Goal: Information Seeking & Learning: Learn about a topic

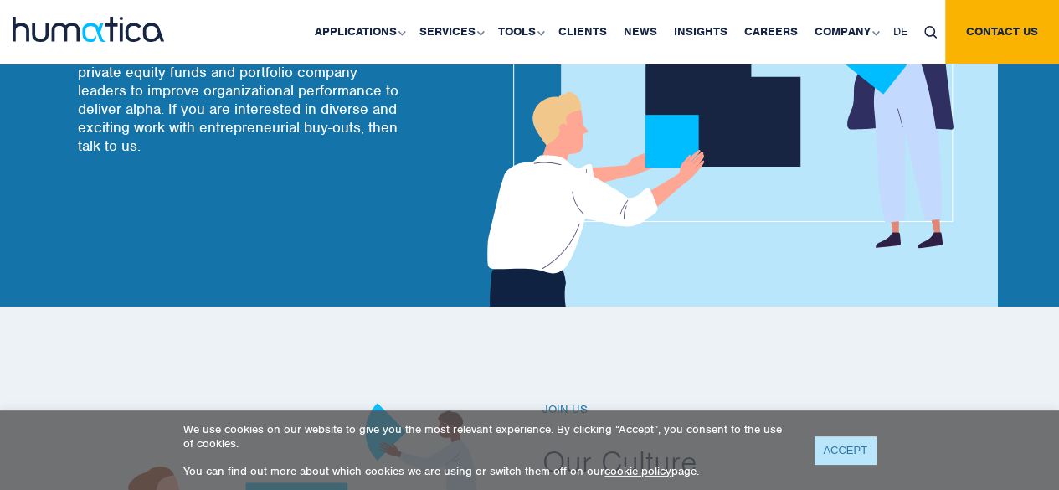
click at [853, 450] on link "ACCEPT" at bounding box center [844, 450] width 61 height 28
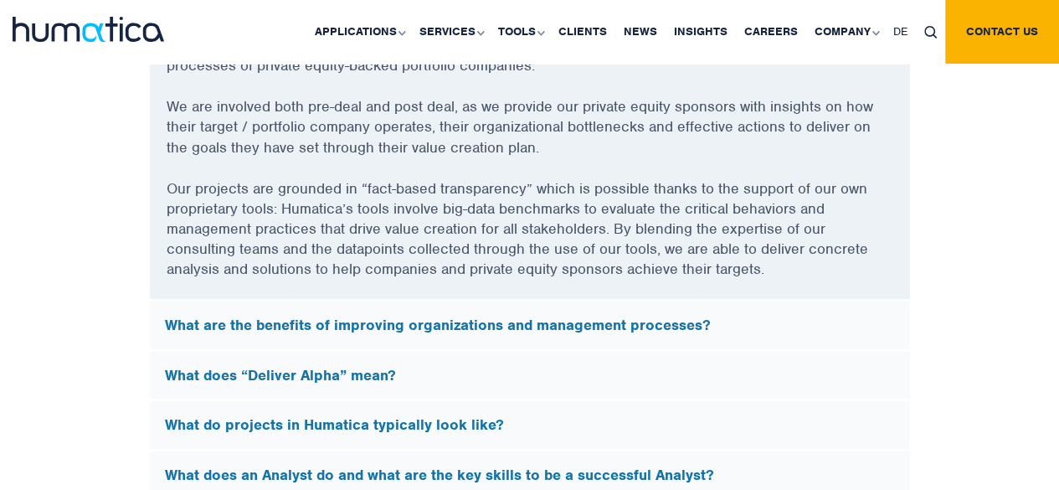
scroll to position [4853, 0]
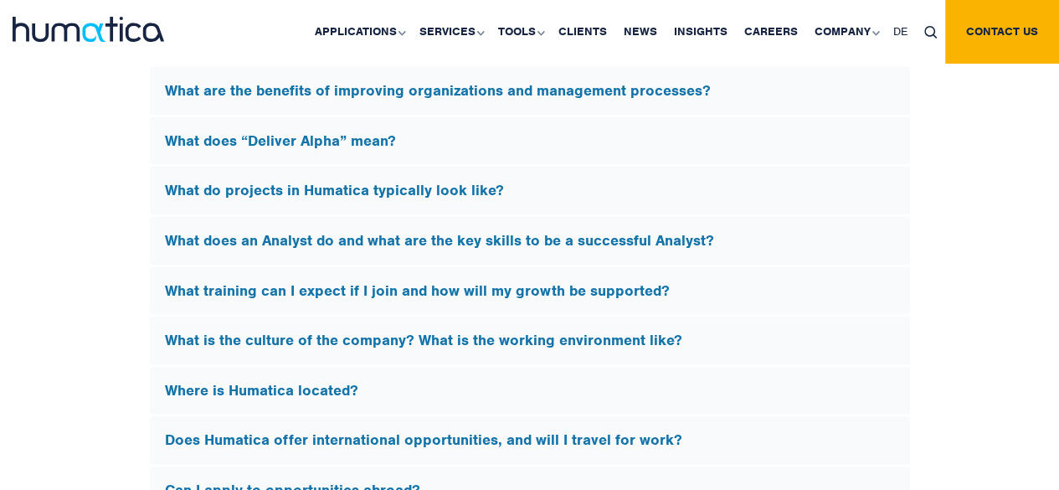
click at [692, 236] on h5 "What does an Analyst do and what are the key skills to be a successful Analyst?" at bounding box center [530, 241] width 730 height 18
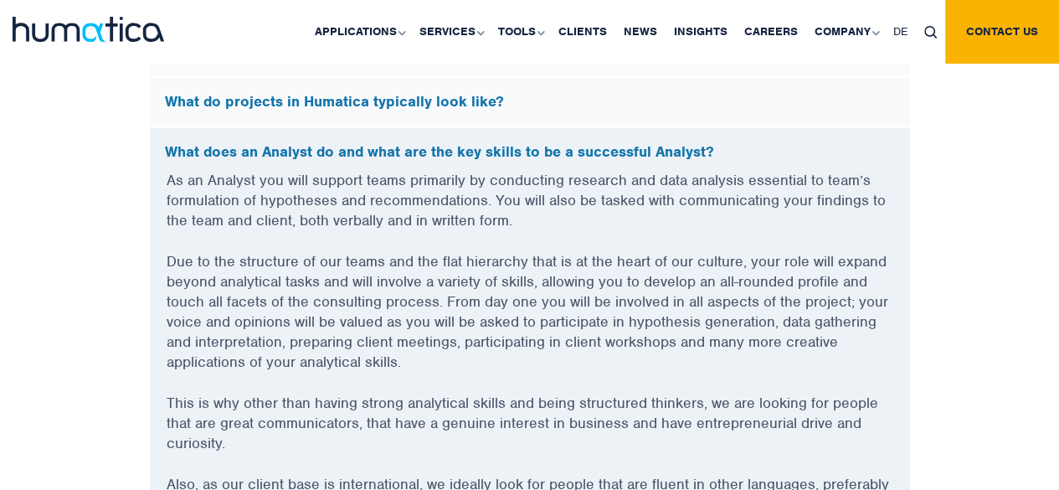
scroll to position [4602, 0]
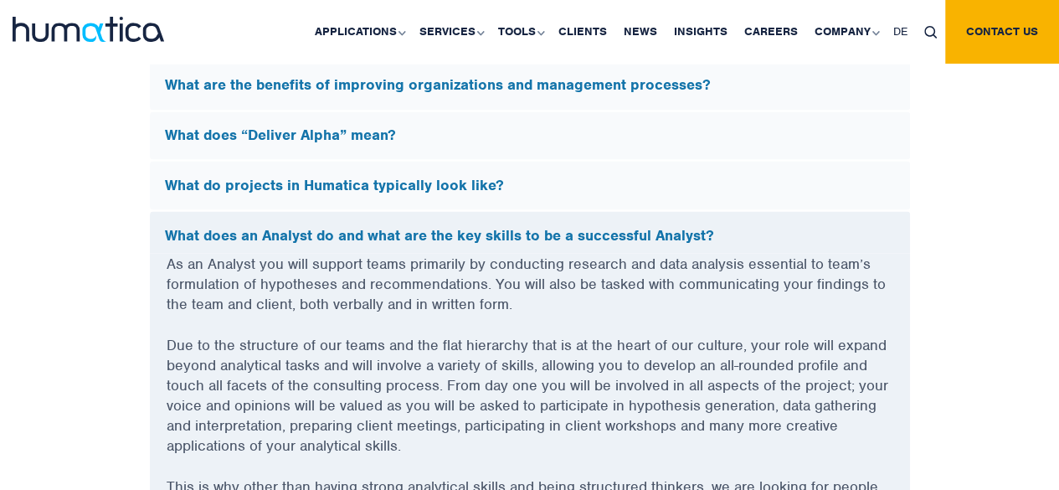
click at [389, 226] on h5 "What does an Analyst do and what are the key skills to be a successful Analyst?" at bounding box center [530, 235] width 730 height 18
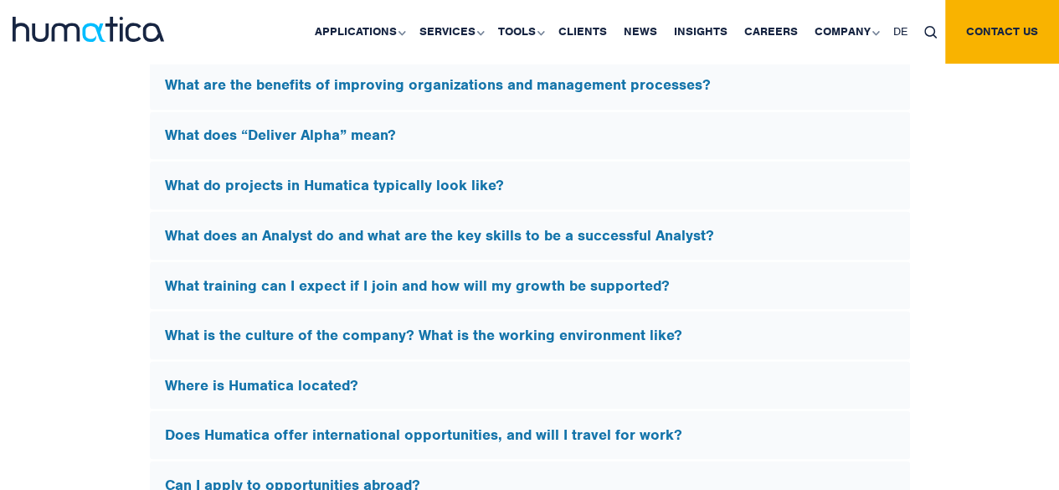
click at [431, 184] on h5 "What do projects in Humatica typically look like?" at bounding box center [530, 185] width 730 height 18
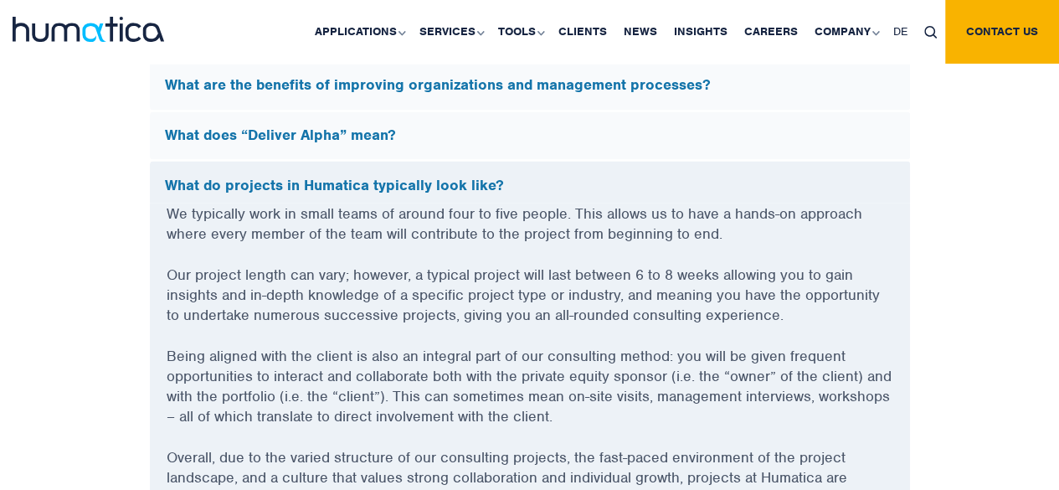
click at [431, 184] on h5 "What do projects in Humatica typically look like?" at bounding box center [530, 185] width 730 height 18
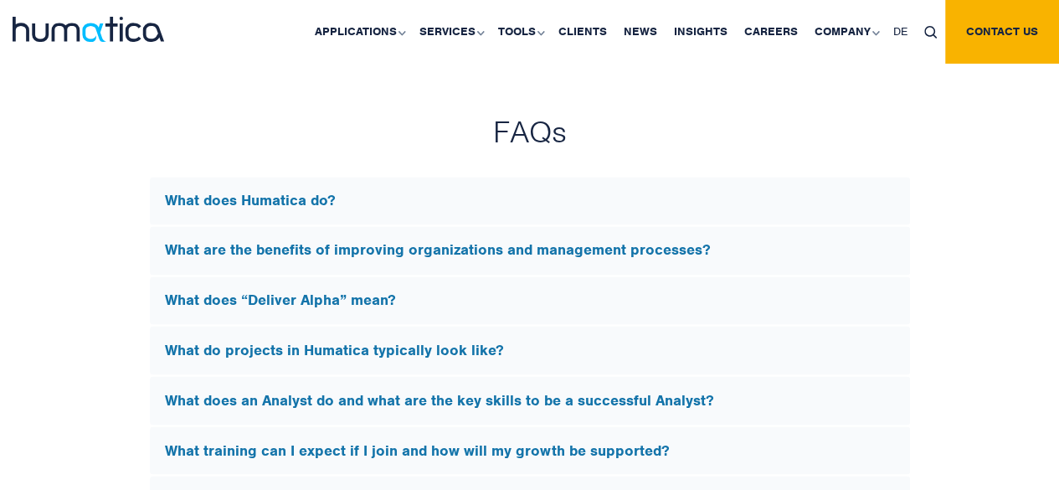
scroll to position [4435, 0]
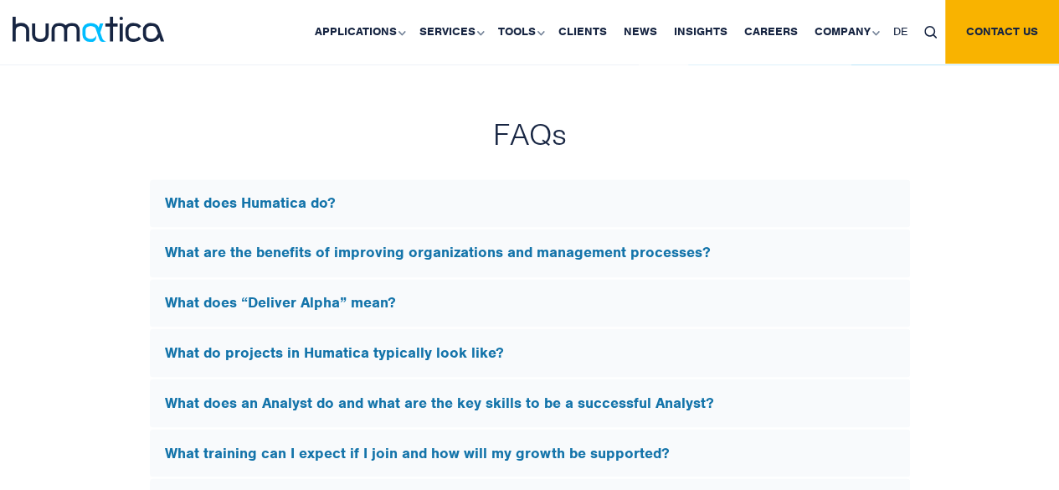
click at [431, 184] on div "What does Humatica do?" at bounding box center [530, 203] width 760 height 49
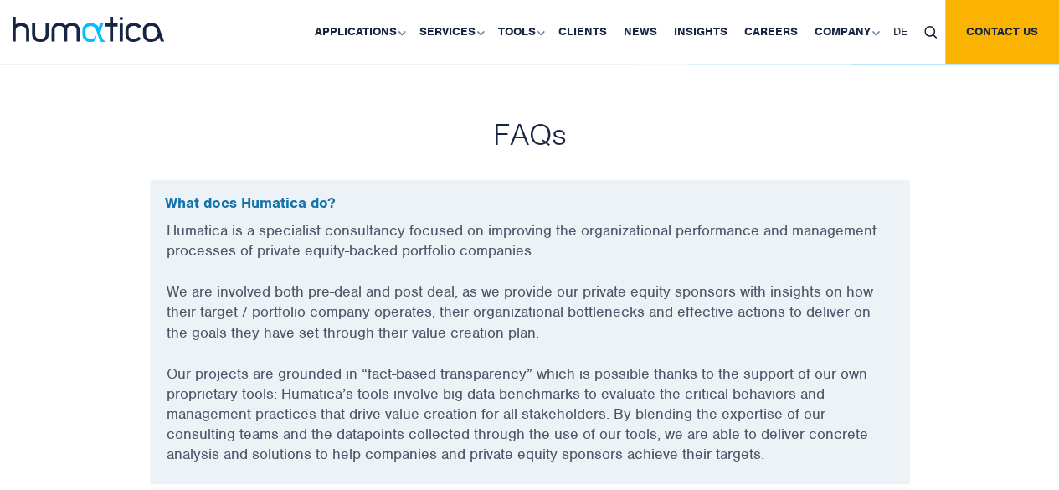
scroll to position [4519, 0]
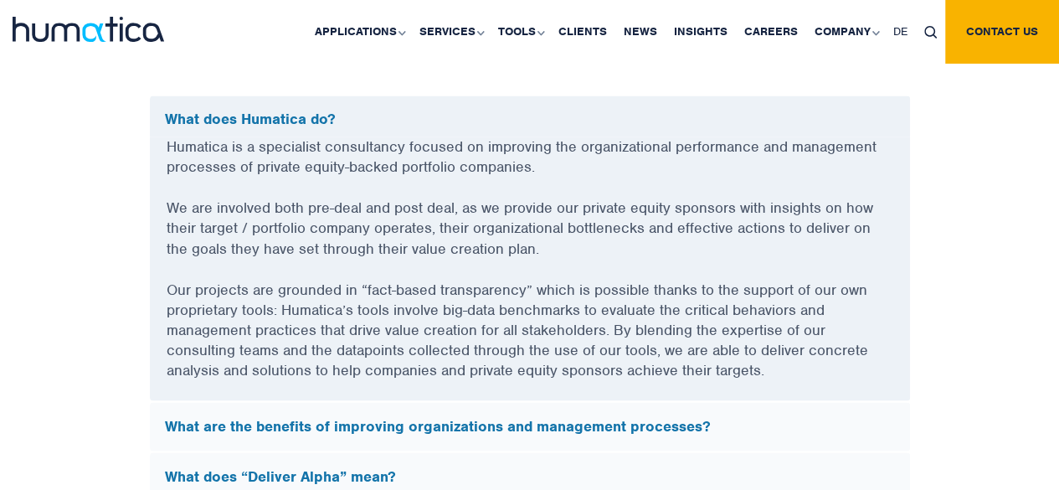
click at [507, 122] on h5 "What does Humatica do?" at bounding box center [530, 119] width 730 height 18
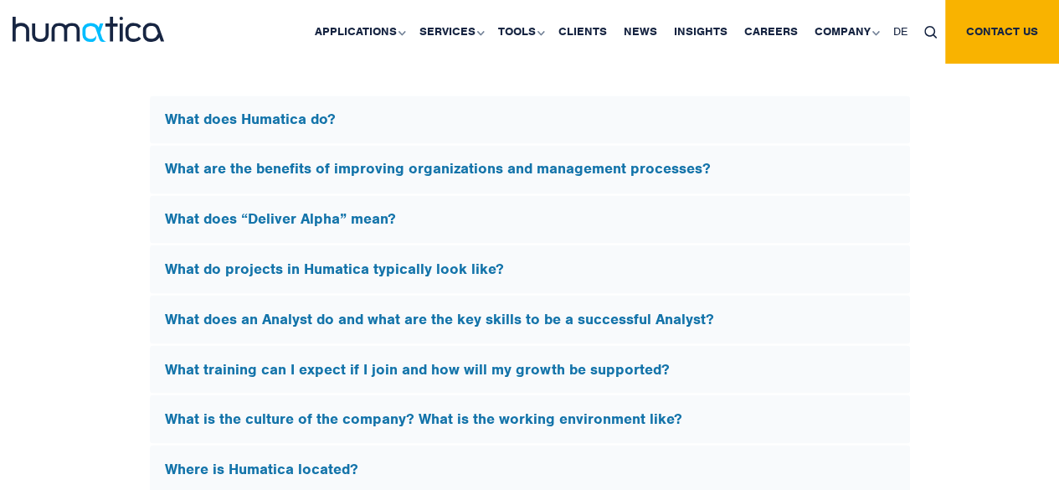
click at [513, 167] on h5 "What are the benefits of improving organizations and management processes?" at bounding box center [530, 169] width 730 height 18
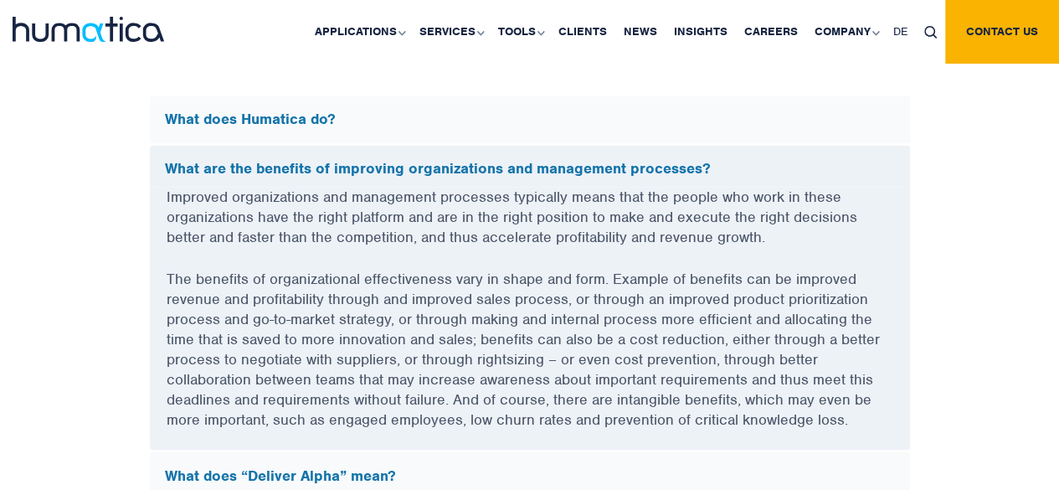
click at [513, 167] on h5 "What are the benefits of improving organizations and management processes?" at bounding box center [530, 169] width 730 height 18
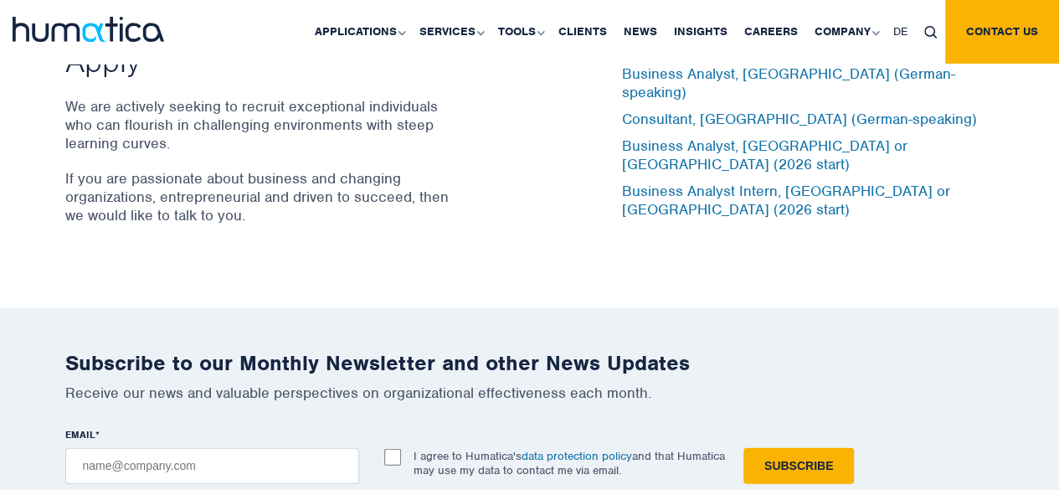
scroll to position [5355, 0]
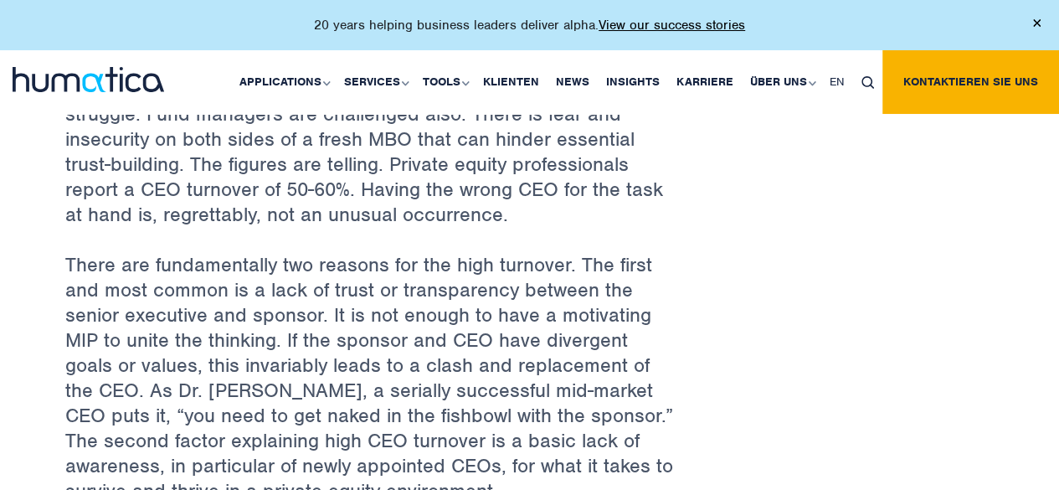
scroll to position [920, 0]
